Goal: Information Seeking & Learning: Learn about a topic

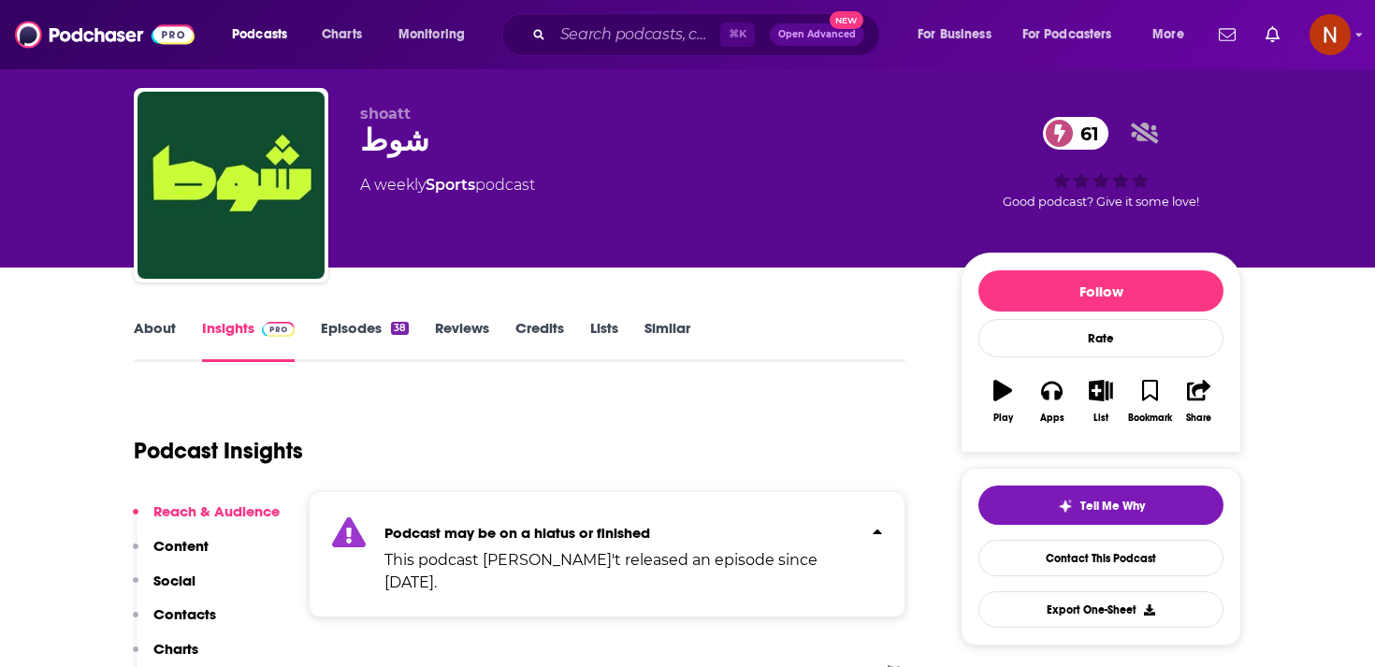
scroll to position [15, 0]
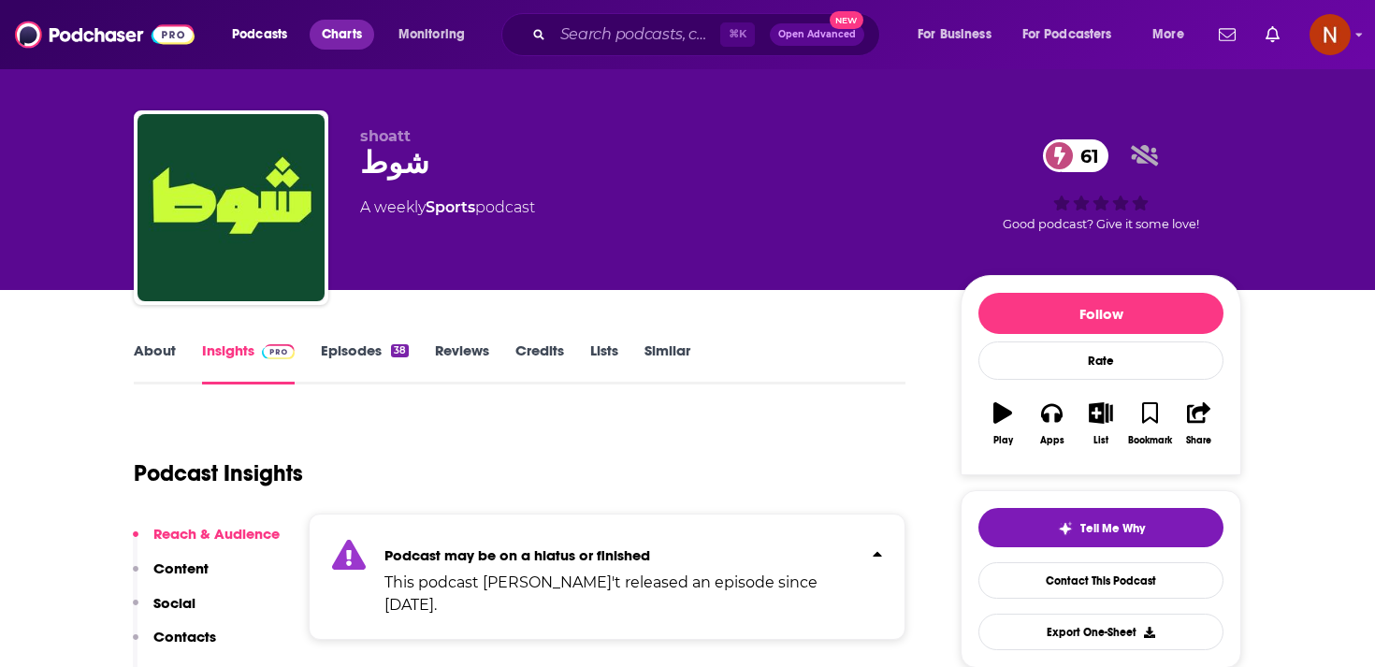
click at [344, 39] on span "Charts" at bounding box center [342, 35] width 40 height 26
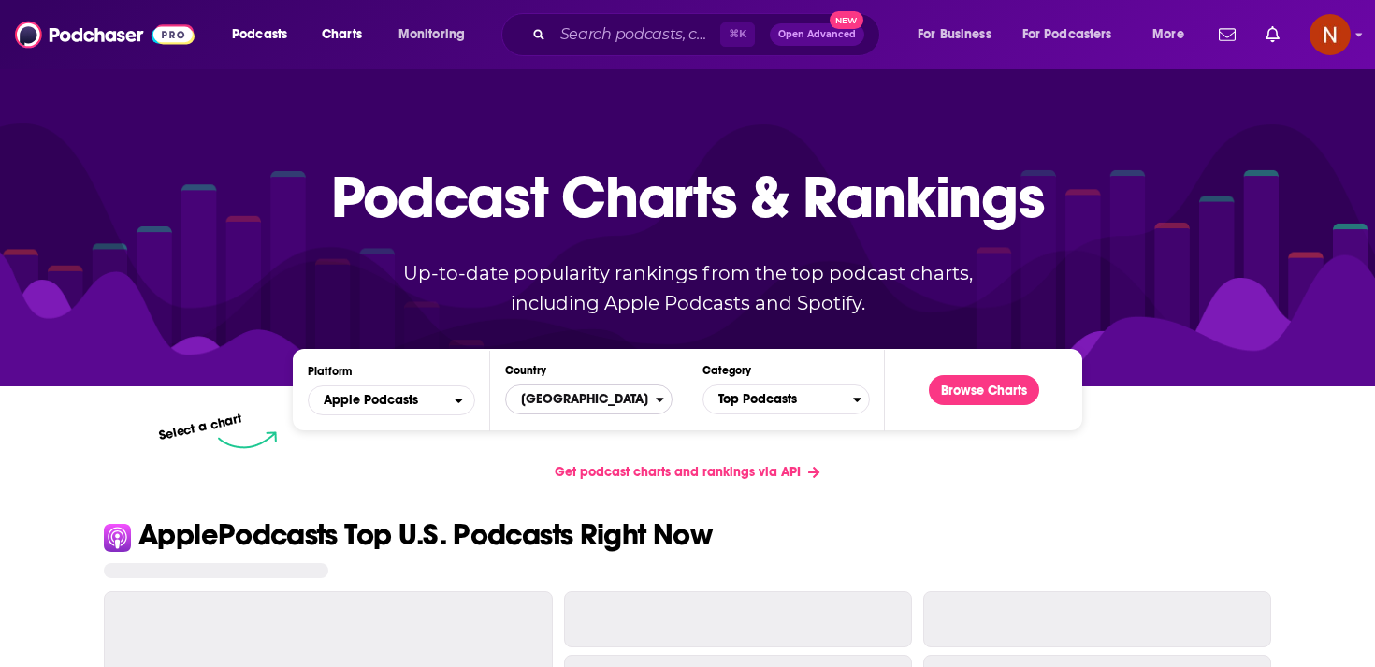
click at [610, 400] on span "[GEOGRAPHIC_DATA]" at bounding box center [581, 399] width 150 height 32
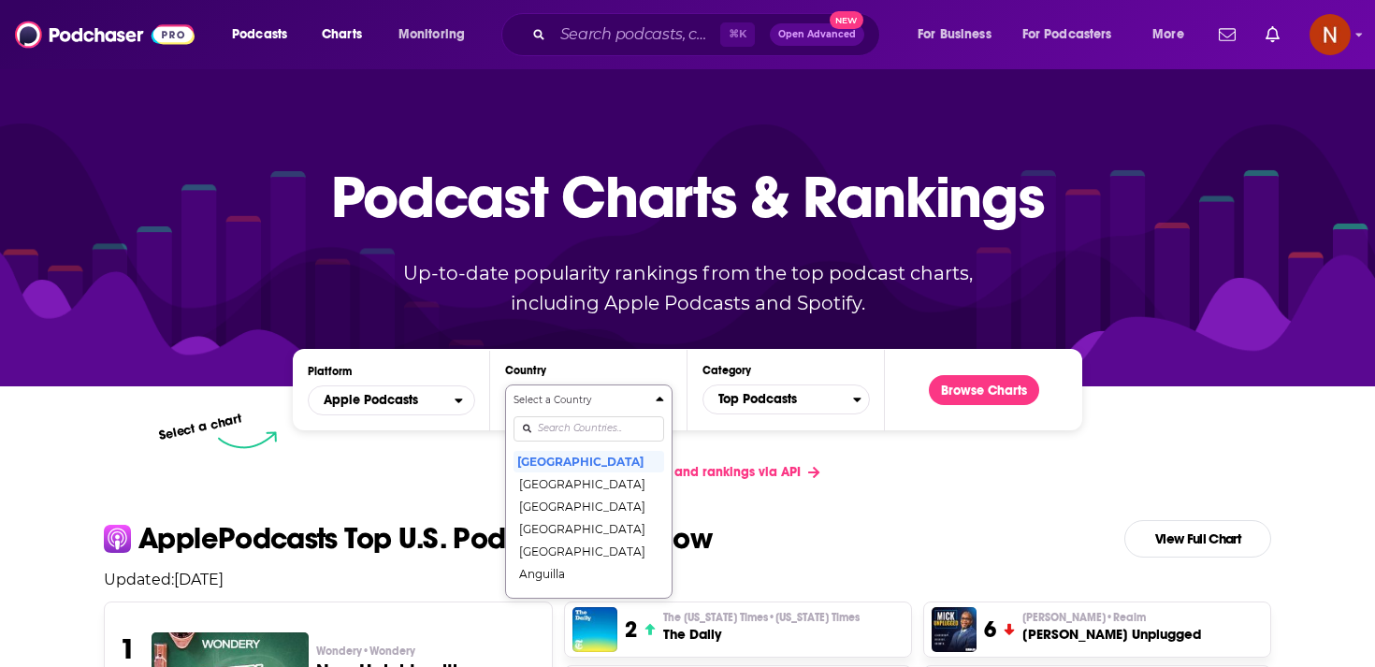
click at [613, 434] on input "Countries" at bounding box center [588, 428] width 151 height 25
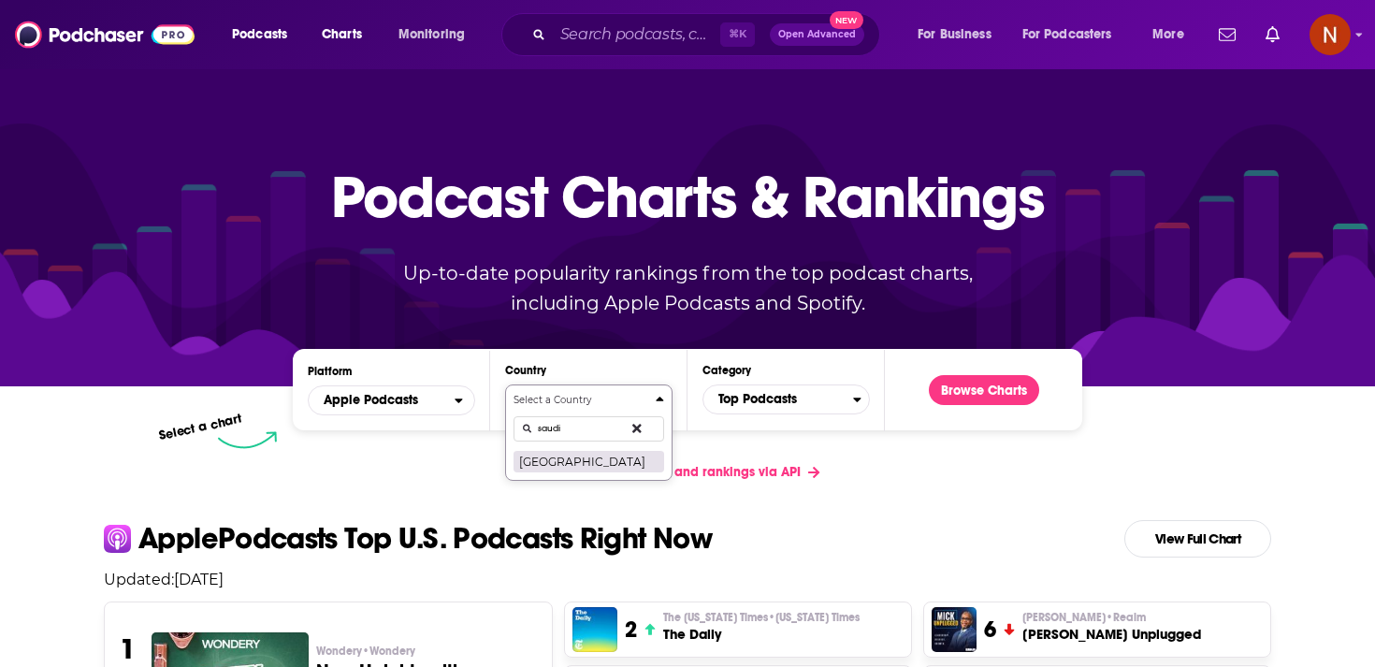
type input "saudi"
click at [615, 468] on button "[GEOGRAPHIC_DATA]" at bounding box center [588, 461] width 151 height 22
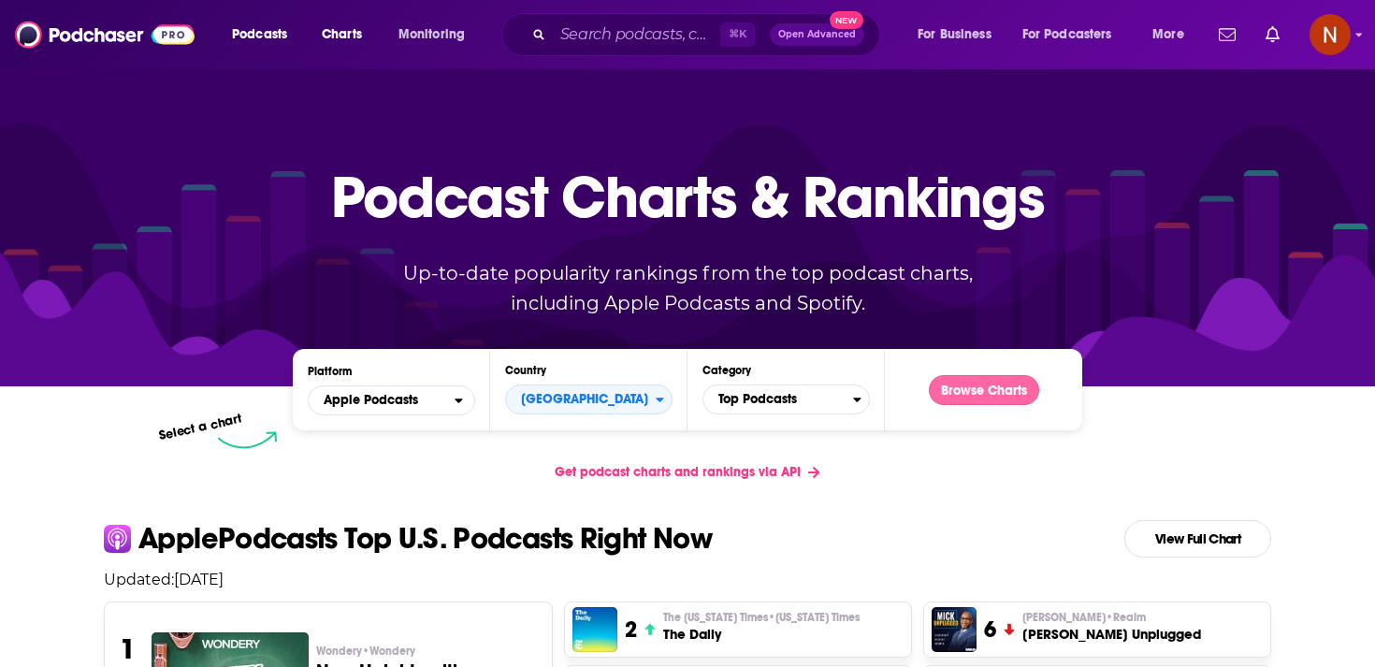
click at [982, 395] on button "Browse Charts" at bounding box center [984, 390] width 110 height 30
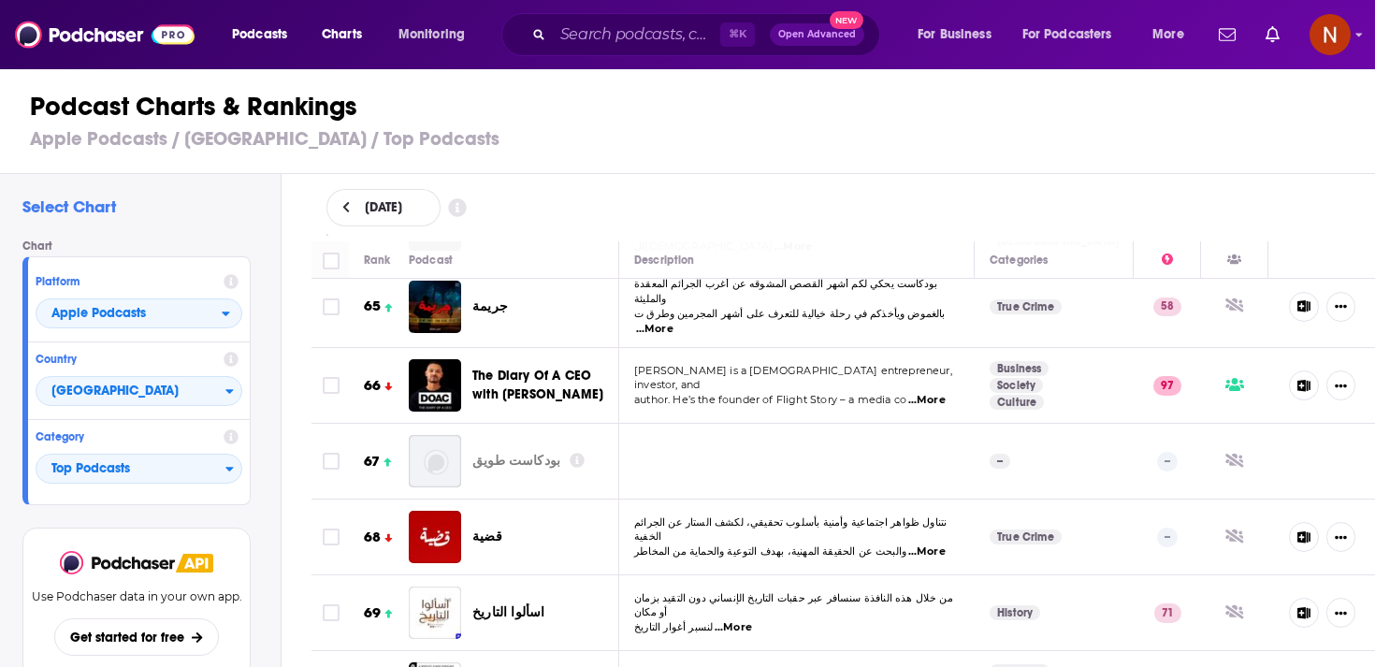
scroll to position [5060, 0]
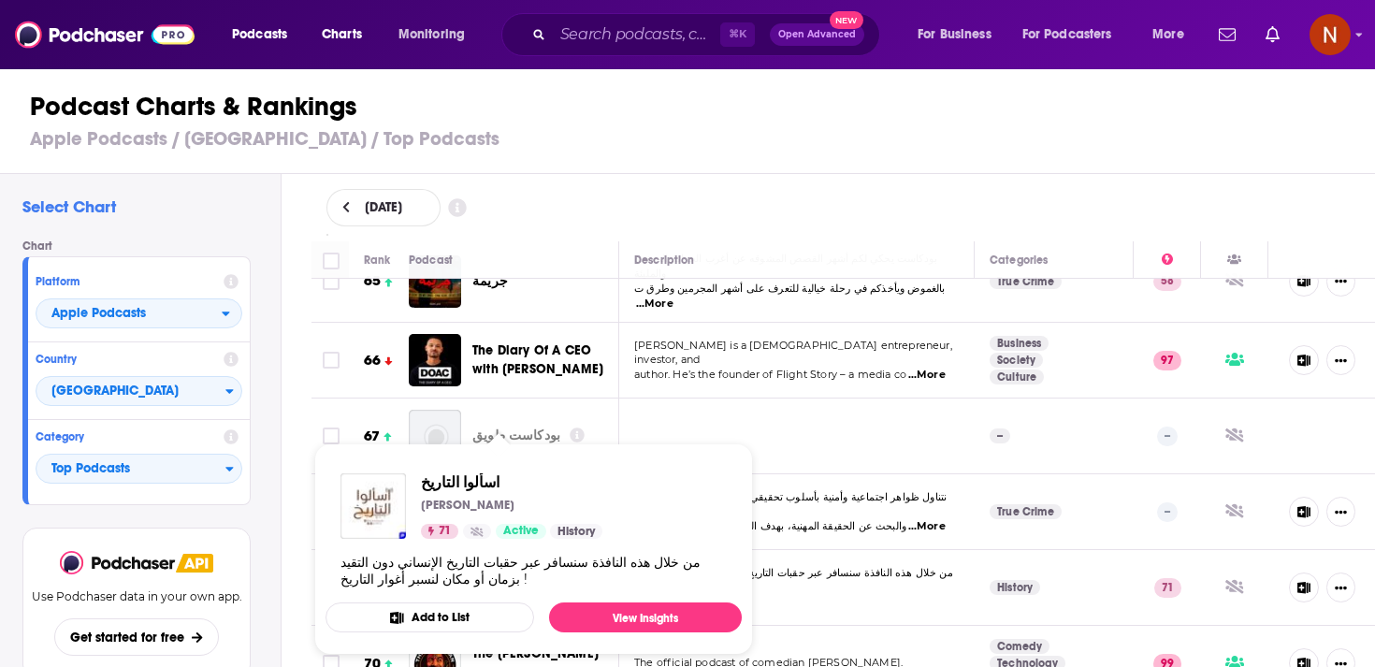
click at [524, 439] on span "اسألوا التاريخ [PERSON_NAME] 71 Active History من خلال هذه النافذة سنسافر عبر ح…" at bounding box center [533, 549] width 439 height 234
click at [499, 433] on span "اسألوا التاريخ [PERSON_NAME] 71 Active History من خلال هذه النافذة سنسافر عبر ح…" at bounding box center [533, 549] width 439 height 234
click at [433, 561] on img "اسألوا التاريخ" at bounding box center [435, 587] width 52 height 52
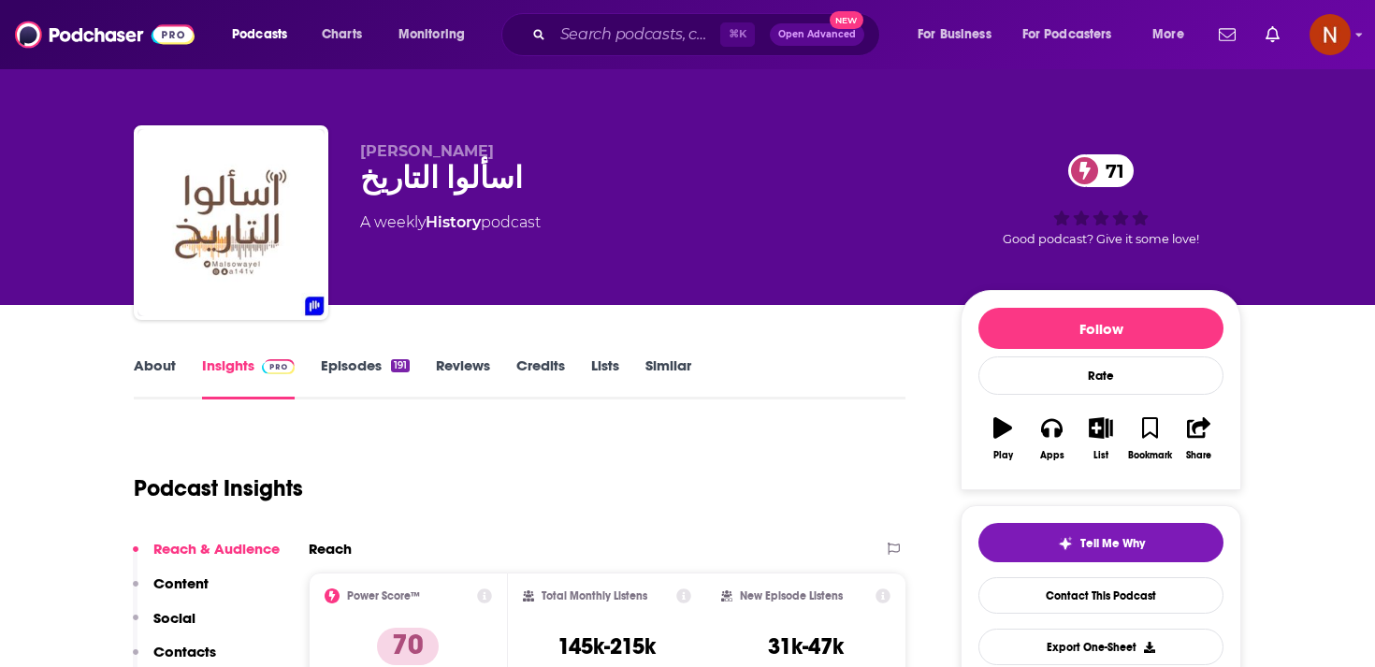
click at [359, 369] on link "Episodes 191" at bounding box center [365, 377] width 89 height 43
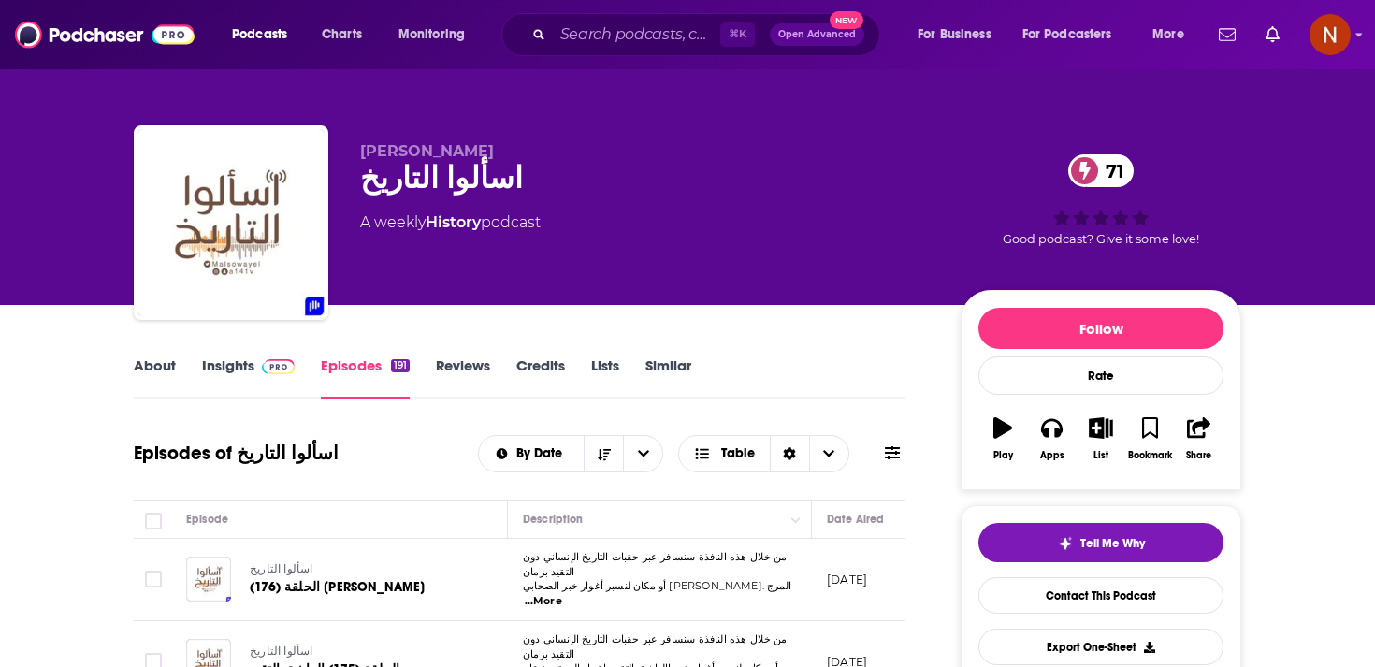
click at [468, 557] on div "اسألوا التاريخ الحلقة (176) [PERSON_NAME]" at bounding box center [361, 579] width 223 height 45
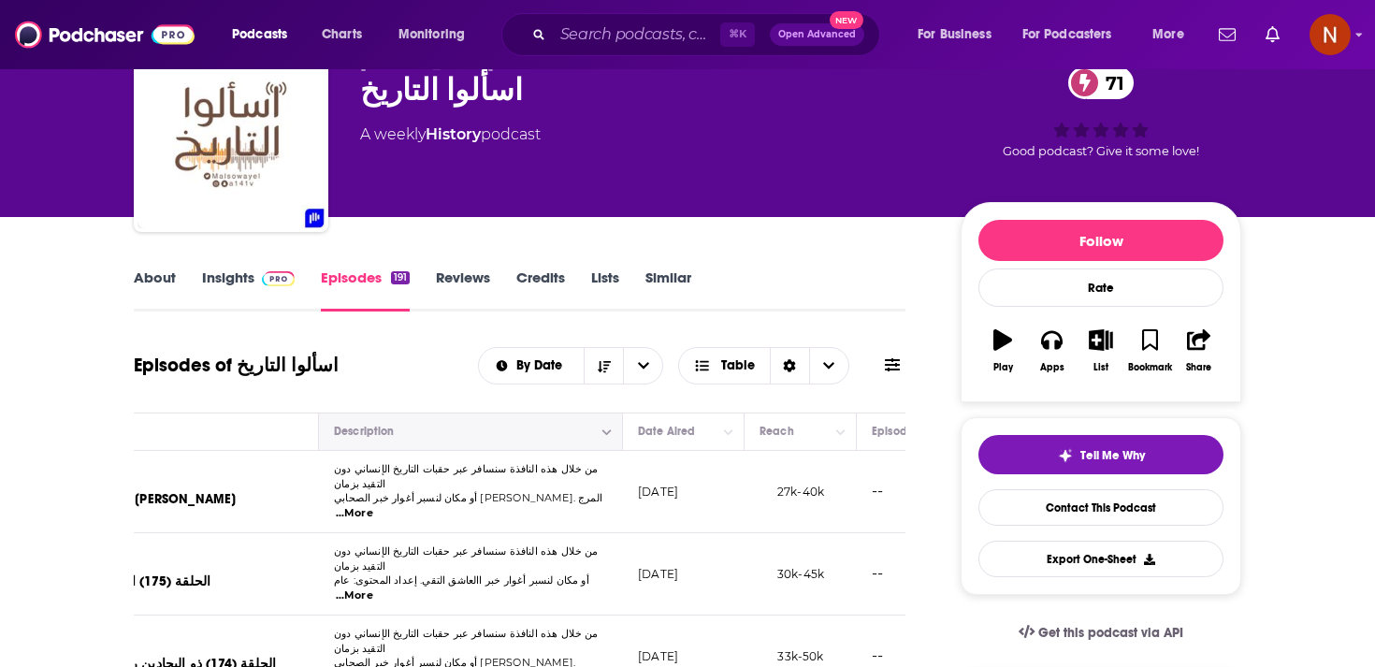
scroll to position [0, 197]
click at [411, 99] on div "اسألوا التاريخ 71" at bounding box center [645, 90] width 571 height 36
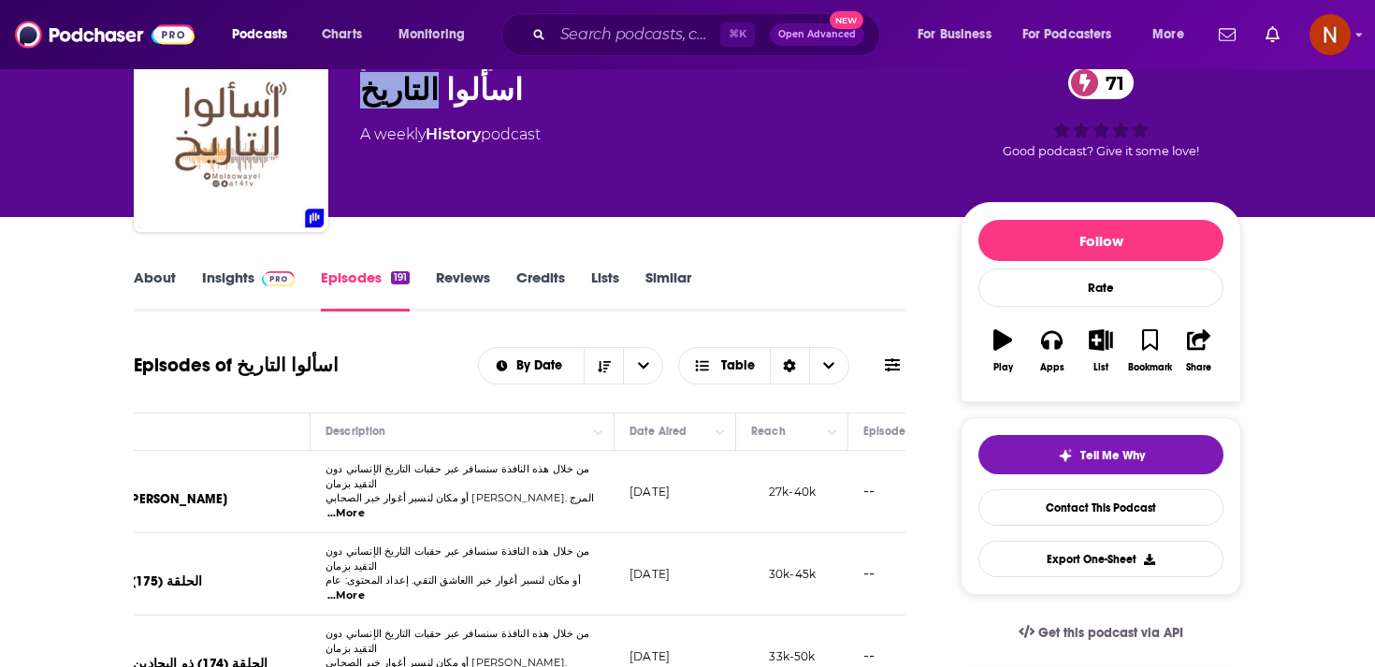
click at [411, 99] on div "اسألوا التاريخ 71" at bounding box center [645, 90] width 571 height 36
copy div "اسألوا التاريخ 71"
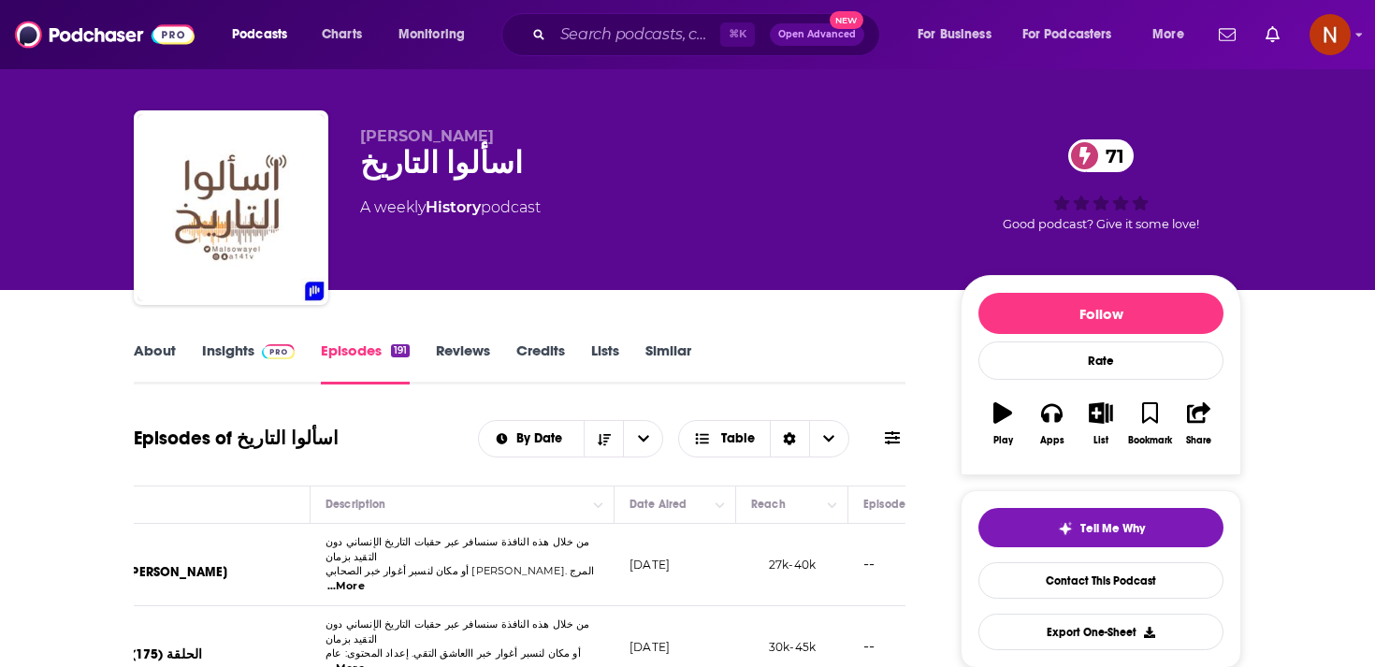
click at [431, 140] on span "[PERSON_NAME]" at bounding box center [427, 136] width 134 height 18
copy p "[PERSON_NAME]"
